Goal: Task Accomplishment & Management: Manage account settings

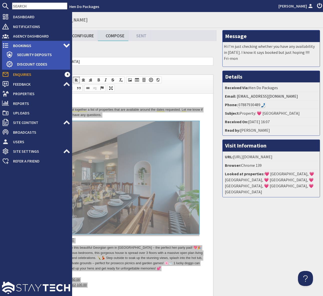
click at [29, 46] on span "Bookings" at bounding box center [36, 46] width 54 height 8
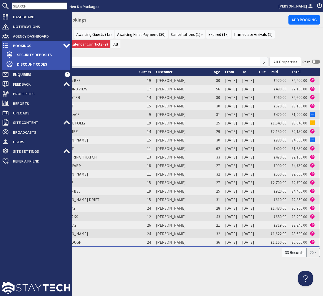
click at [30, 46] on span "Bookings" at bounding box center [36, 46] width 54 height 8
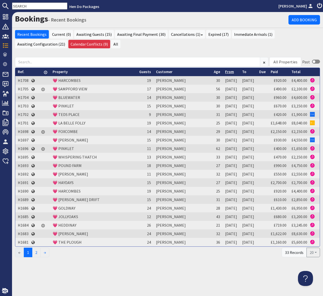
click at [225, 72] on link "From" at bounding box center [229, 71] width 9 height 5
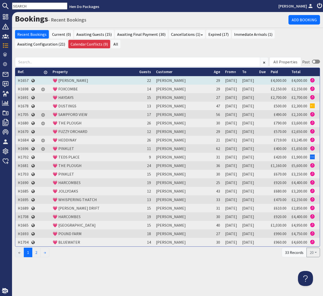
click at [22, 81] on td "H1657" at bounding box center [23, 80] width 16 height 9
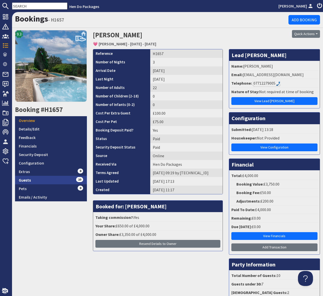
click at [52, 179] on link "Guests 10" at bounding box center [51, 180] width 72 height 9
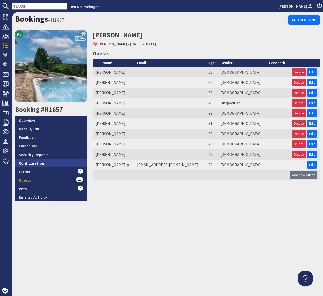
click at [45, 164] on link "Configuration" at bounding box center [51, 163] width 72 height 9
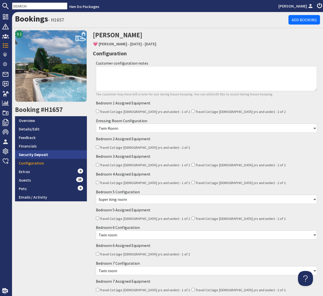
click at [51, 153] on link "Security Deposit" at bounding box center [51, 154] width 72 height 9
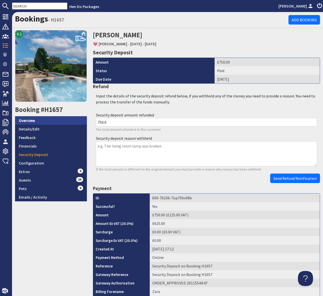
click at [45, 117] on link "Overview" at bounding box center [51, 120] width 72 height 9
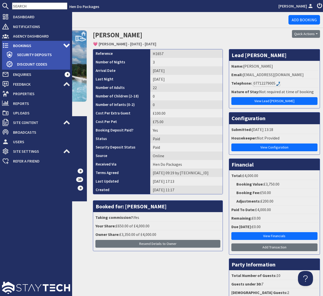
click at [33, 45] on span "Bookings" at bounding box center [36, 46] width 54 height 8
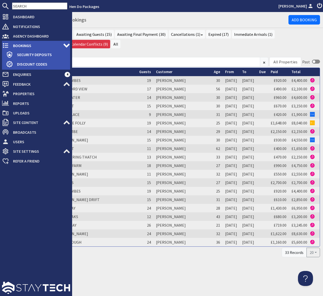
click at [21, 45] on span "Bookings" at bounding box center [36, 46] width 54 height 8
